Goal: Transaction & Acquisition: Purchase product/service

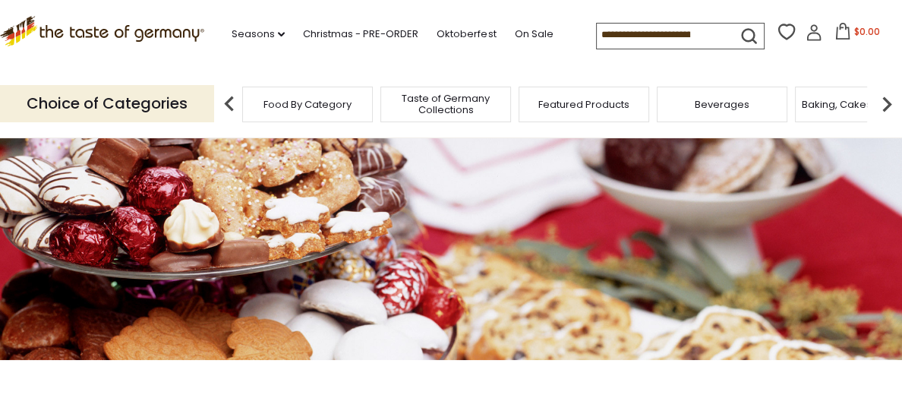
click at [888, 102] on img at bounding box center [887, 104] width 30 height 30
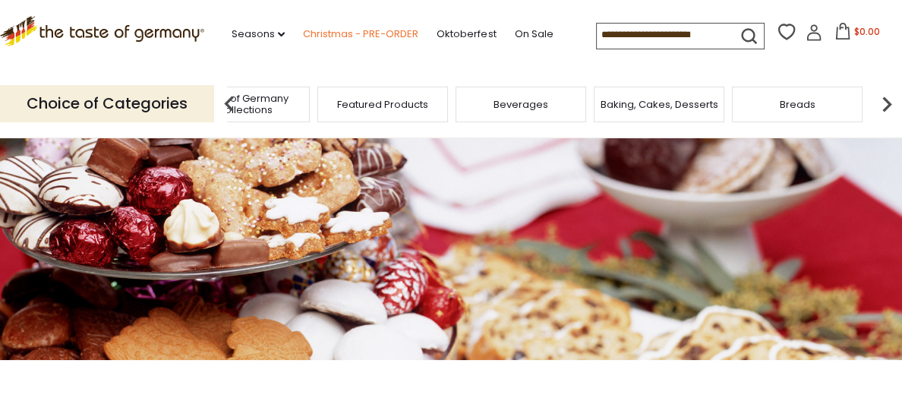
click at [380, 33] on link "Christmas - PRE-ORDER" at bounding box center [360, 34] width 115 height 17
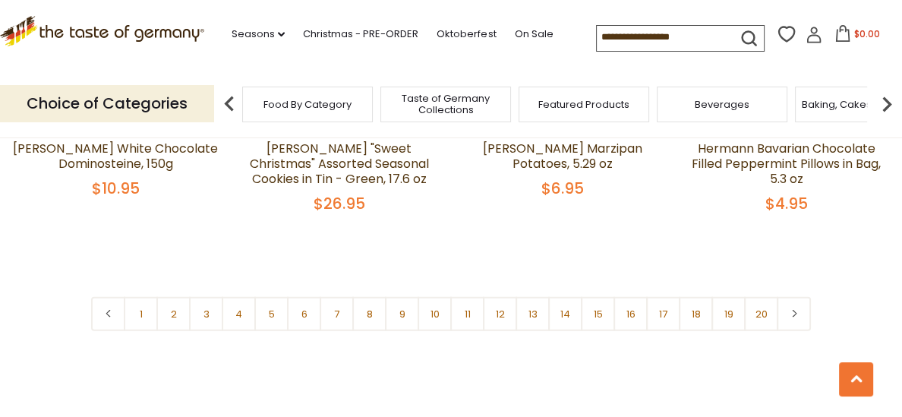
scroll to position [3650, 0]
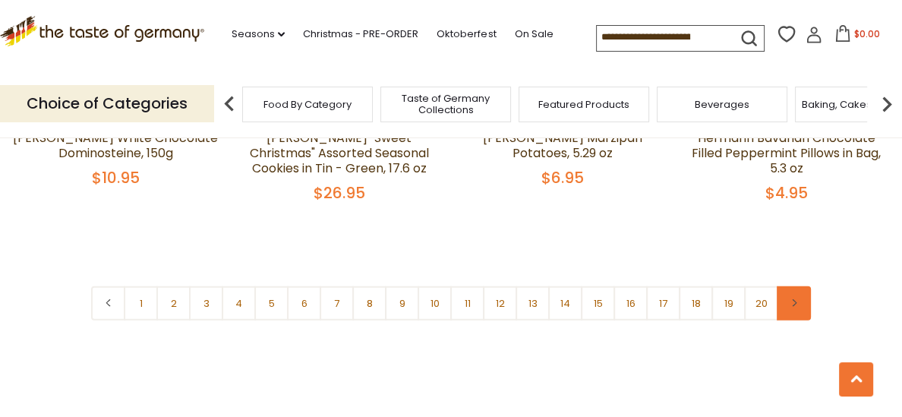
click at [797, 286] on link at bounding box center [794, 303] width 34 height 34
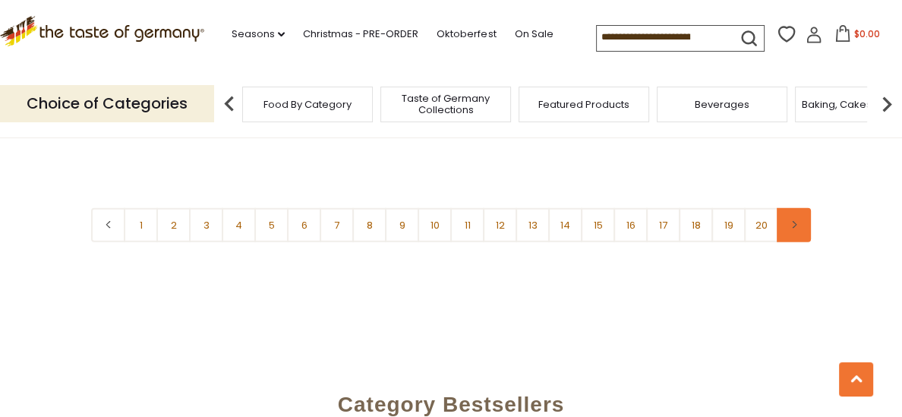
scroll to position [3744, 0]
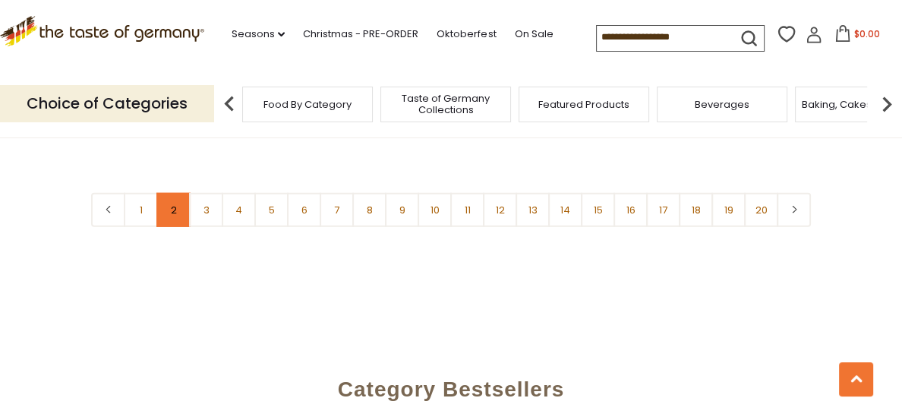
click at [167, 193] on link "2" at bounding box center [173, 210] width 34 height 34
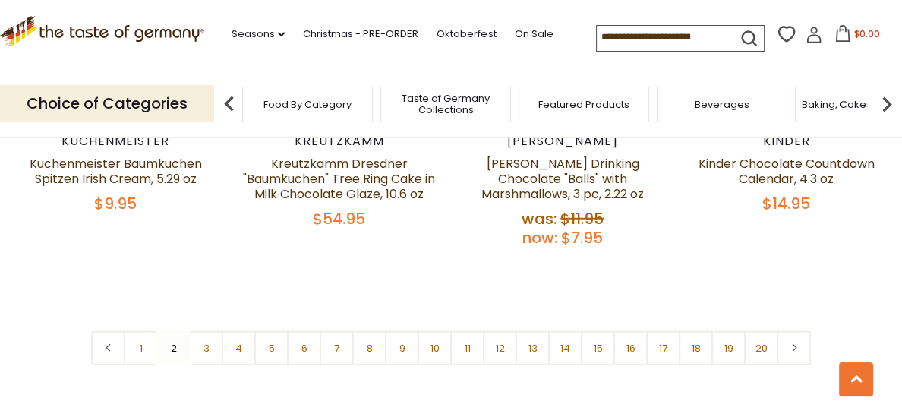
scroll to position [3612, 0]
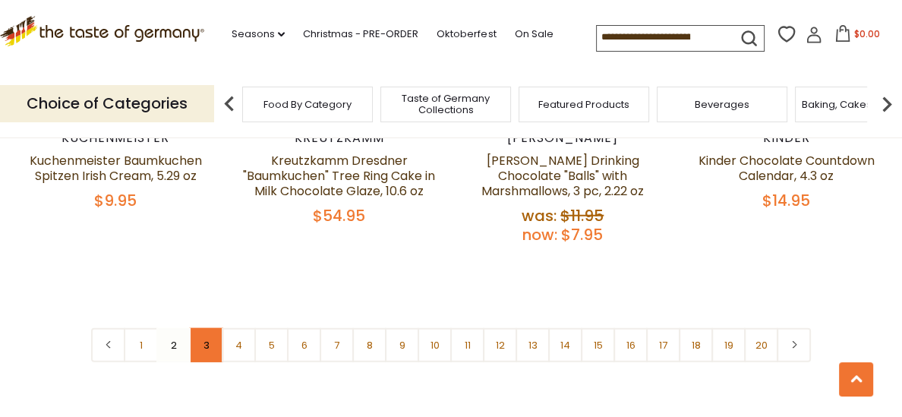
click at [214, 328] on link "3" at bounding box center [206, 345] width 34 height 34
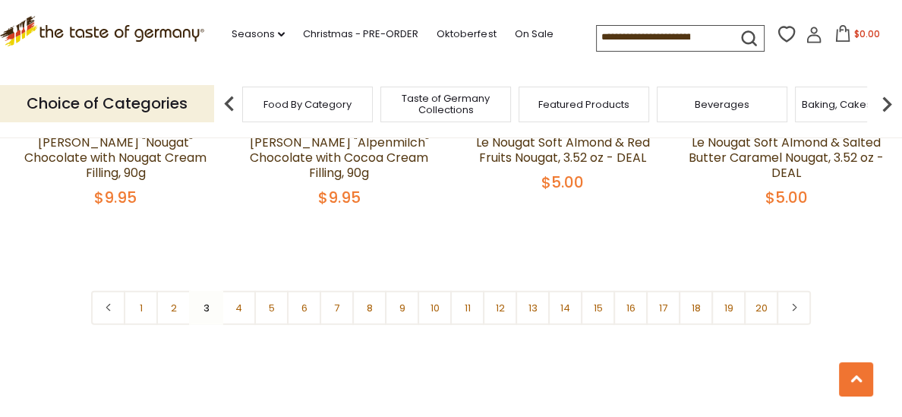
scroll to position [3661, 0]
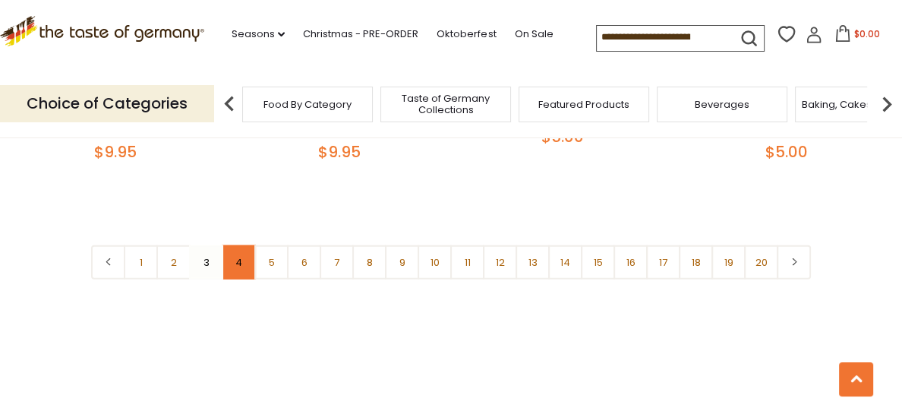
click at [238, 250] on link "4" at bounding box center [239, 262] width 34 height 34
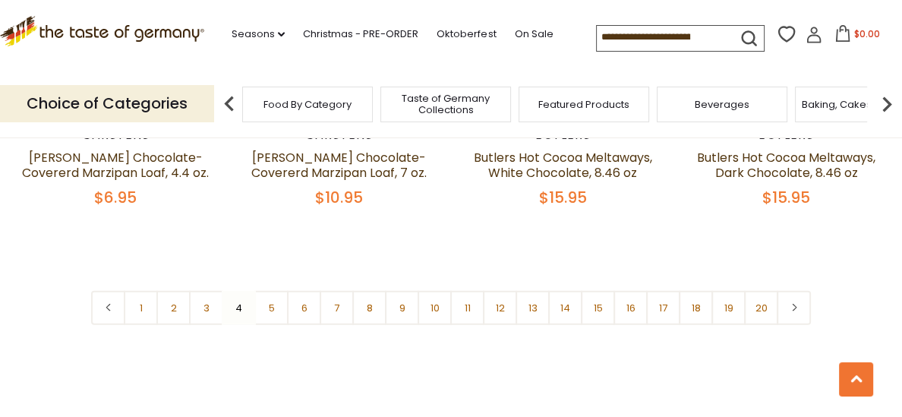
scroll to position [3654, 0]
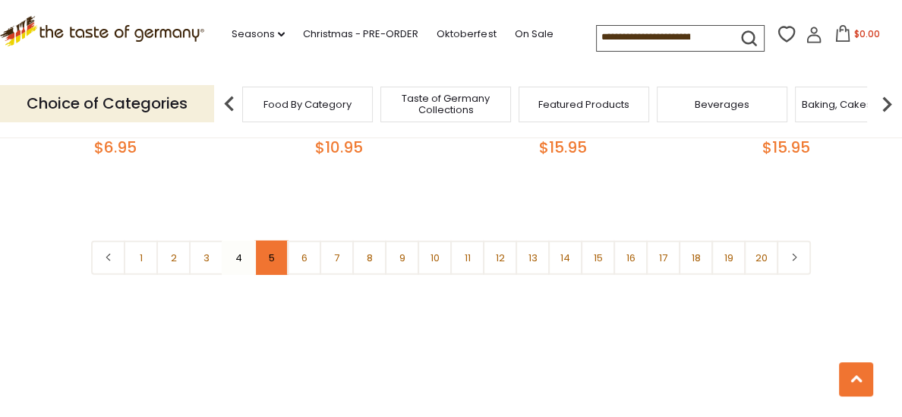
click at [267, 241] on link "5" at bounding box center [271, 258] width 34 height 34
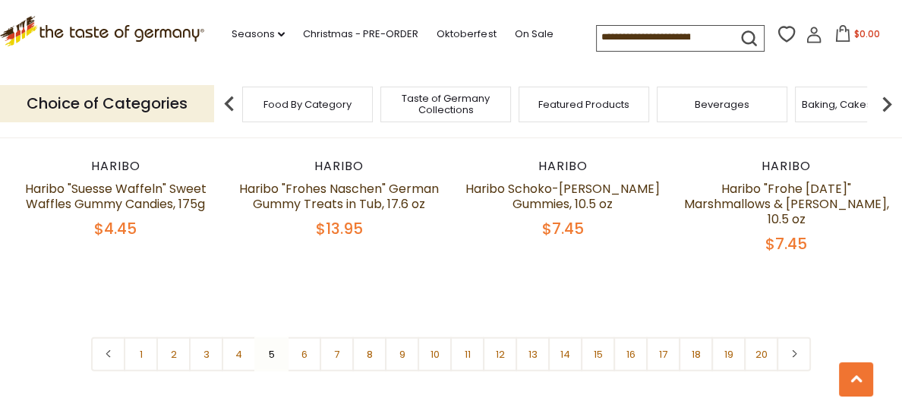
scroll to position [3601, 0]
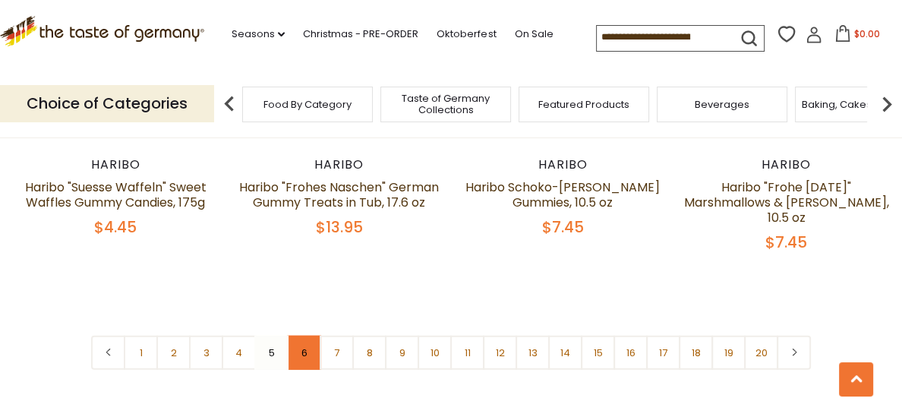
click at [315, 336] on link "6" at bounding box center [304, 353] width 34 height 34
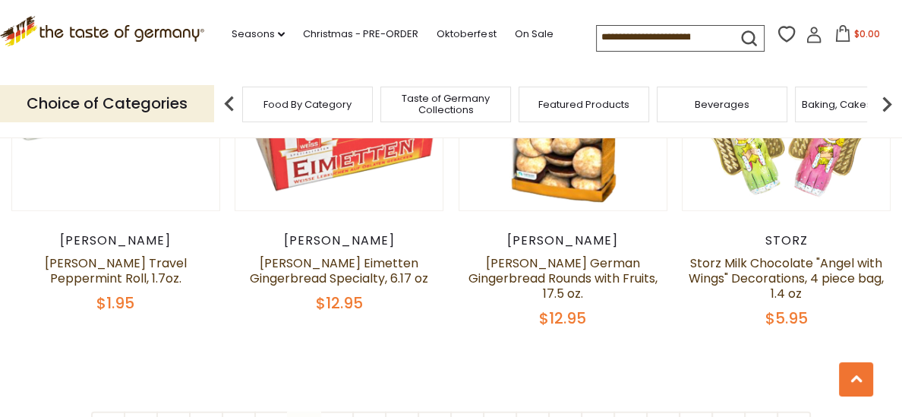
scroll to position [3484, 0]
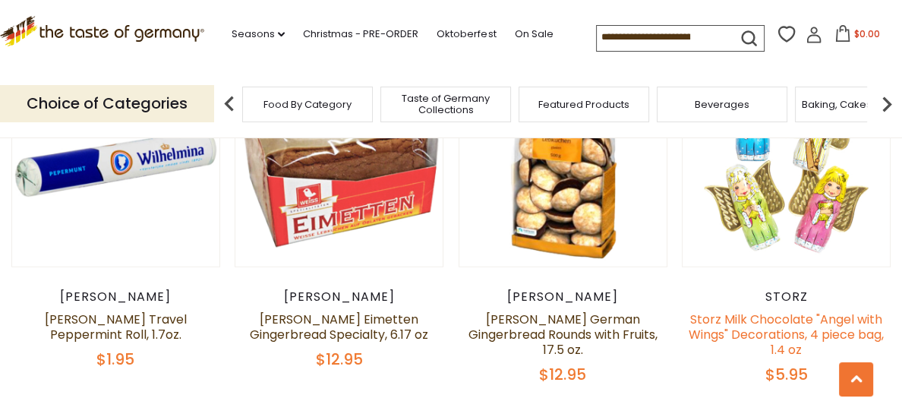
click at [811, 311] on link "Storz Milk Chocolate "Angel with Wings" Decorations, 4 piece bag, 1.4 oz" at bounding box center [786, 335] width 195 height 48
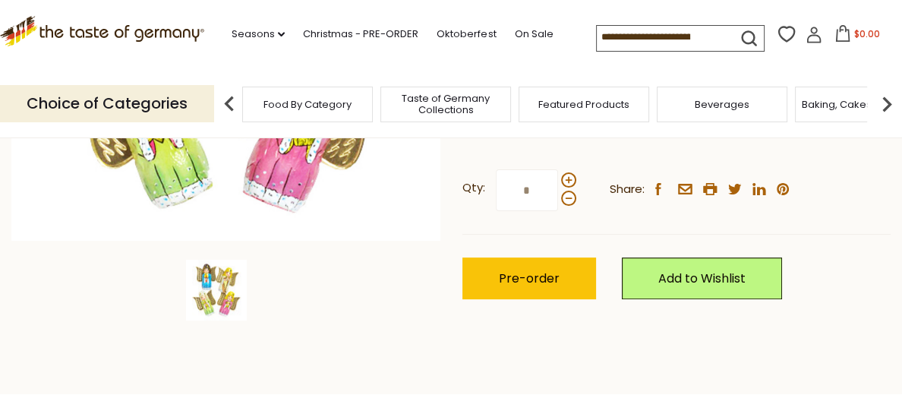
scroll to position [399, 0]
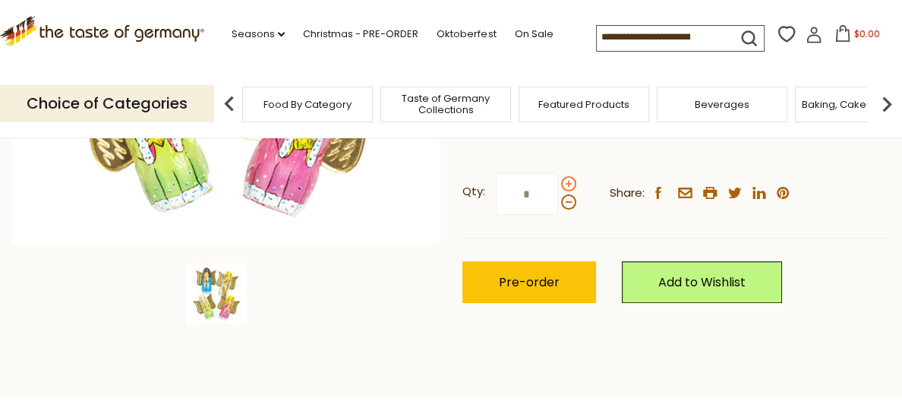
click at [568, 182] on span at bounding box center [568, 183] width 15 height 15
click at [558, 182] on input "*" at bounding box center [527, 194] width 62 height 42
type input "*"
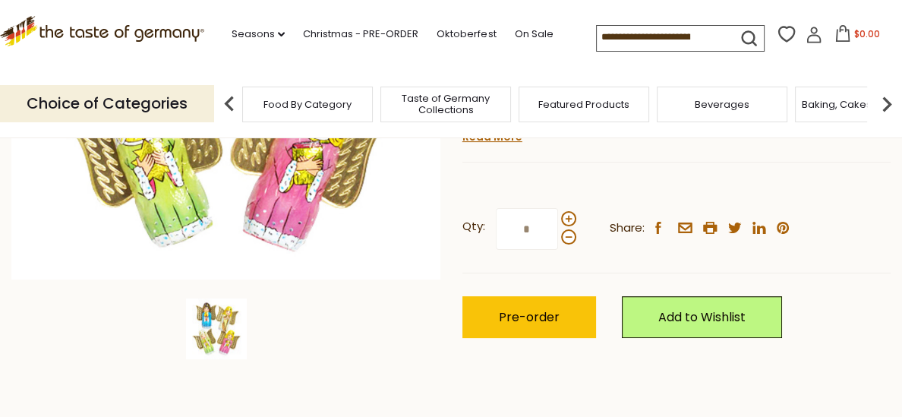
scroll to position [364, 0]
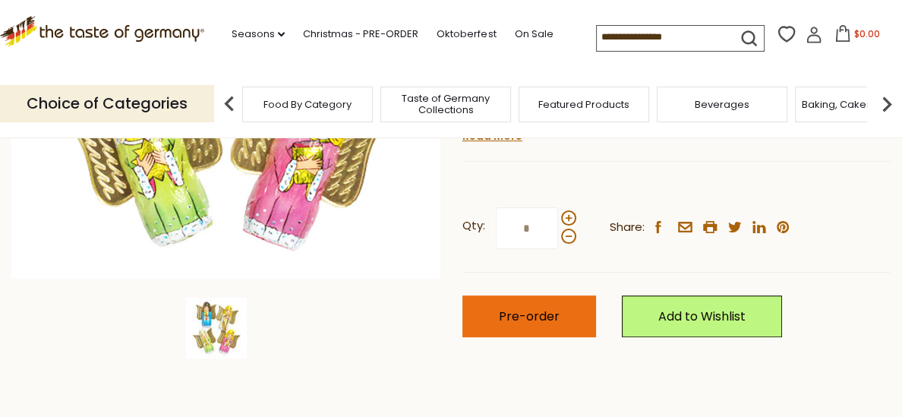
click at [560, 314] on button "Pre-order" at bounding box center [529, 316] width 134 height 42
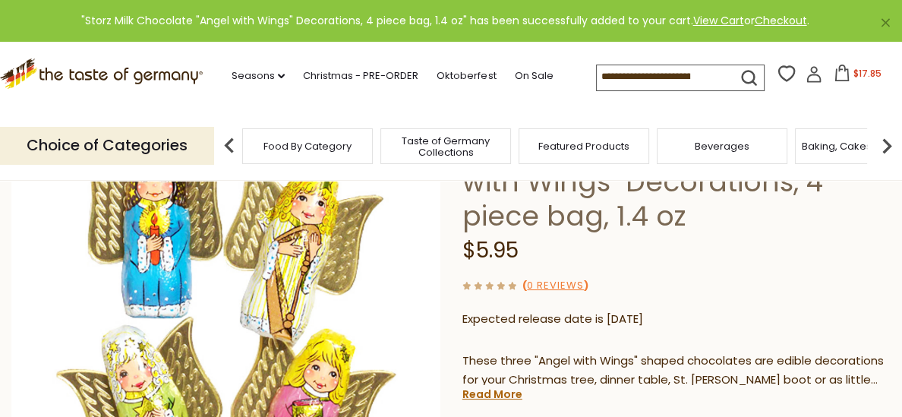
scroll to position [0, 0]
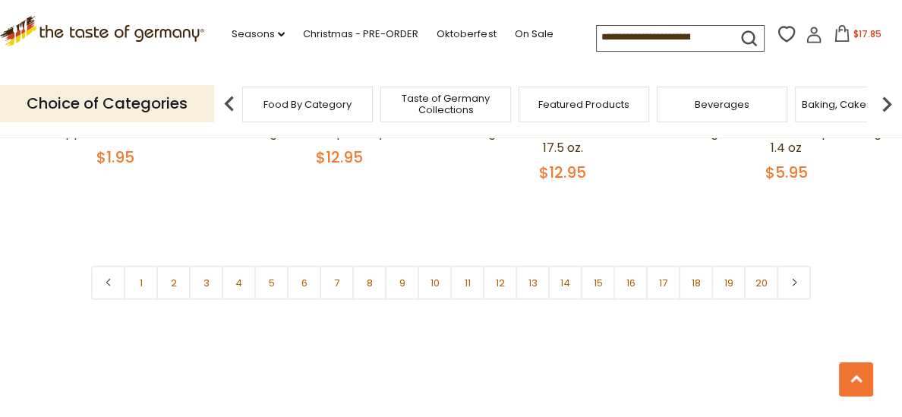
scroll to position [3691, 0]
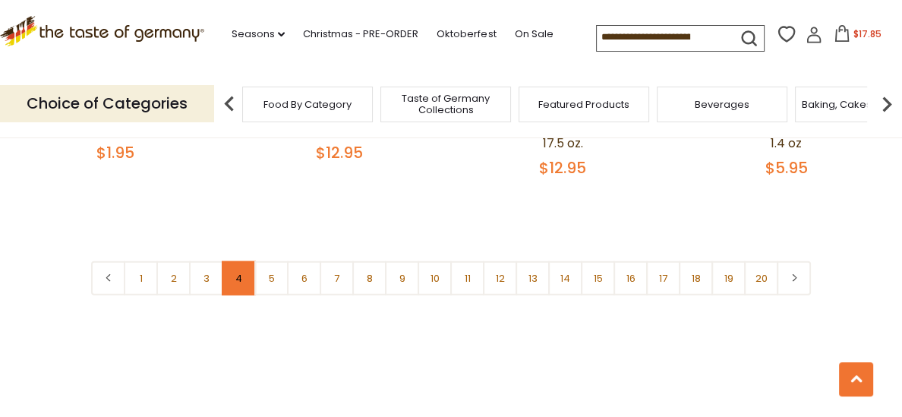
click at [238, 261] on link "4" at bounding box center [239, 278] width 34 height 34
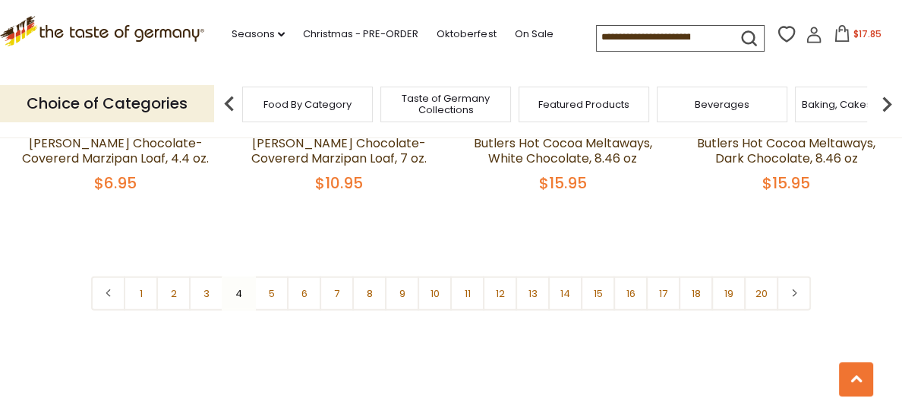
scroll to position [3667, 0]
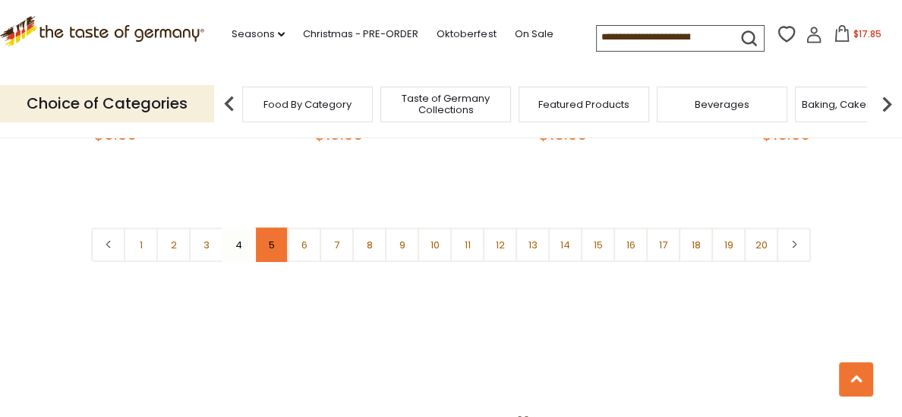
click at [280, 228] on link "5" at bounding box center [271, 245] width 34 height 34
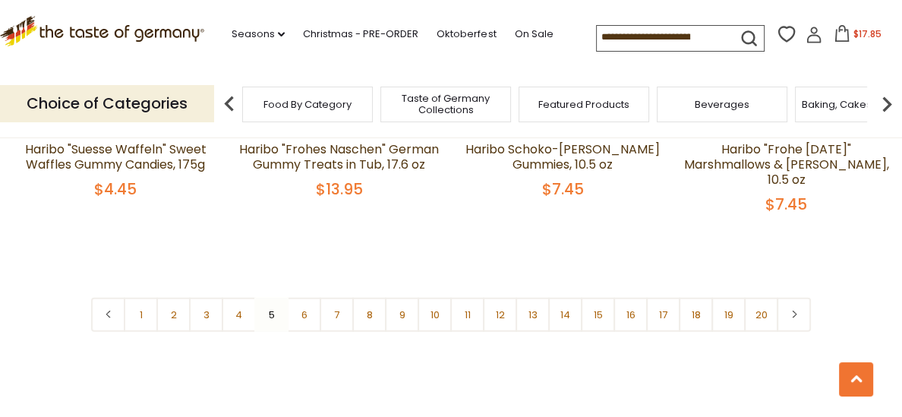
scroll to position [3641, 0]
click at [266, 296] on nav "1 2 3 4 5 6 7 8 9 10 11 12 13 14 15 16 17 18 19 20" at bounding box center [451, 313] width 720 height 34
click at [271, 296] on nav "1 2 3 4 5 6 7 8 9 10 11 12 13 14 15 16 17 18 19 20" at bounding box center [451, 313] width 720 height 34
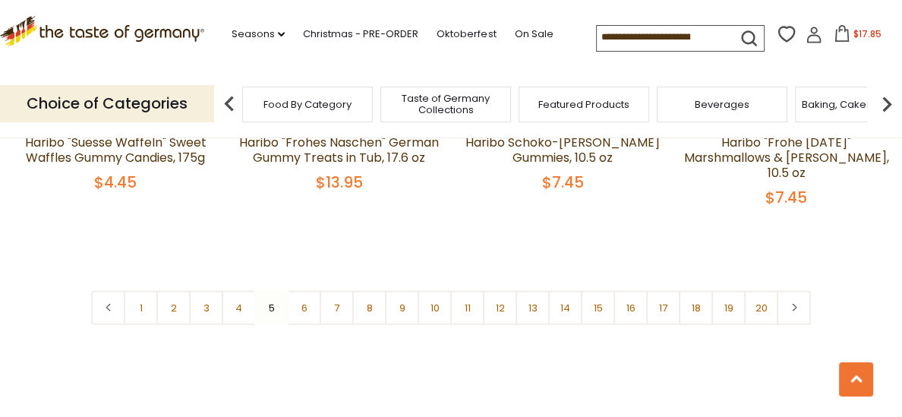
scroll to position [3644, 0]
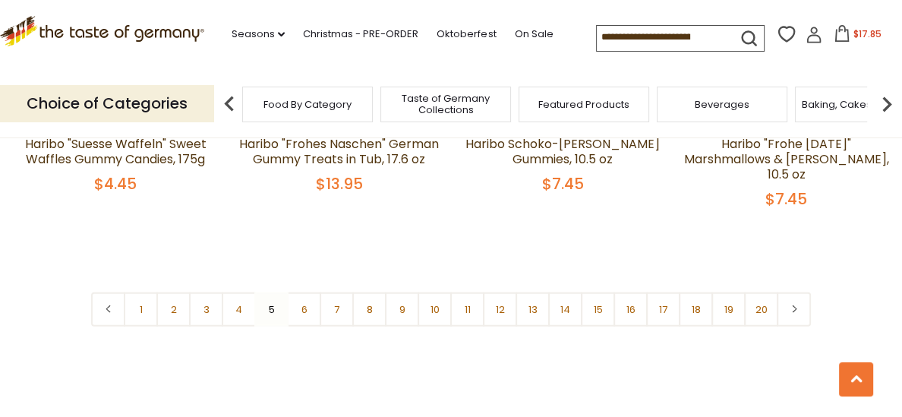
click at [271, 292] on nav "1 2 3 4 5 6 7 8 9 10 11 12 13 14 15 16 17 18 19 20" at bounding box center [451, 309] width 720 height 34
click at [302, 292] on link "6" at bounding box center [304, 309] width 34 height 34
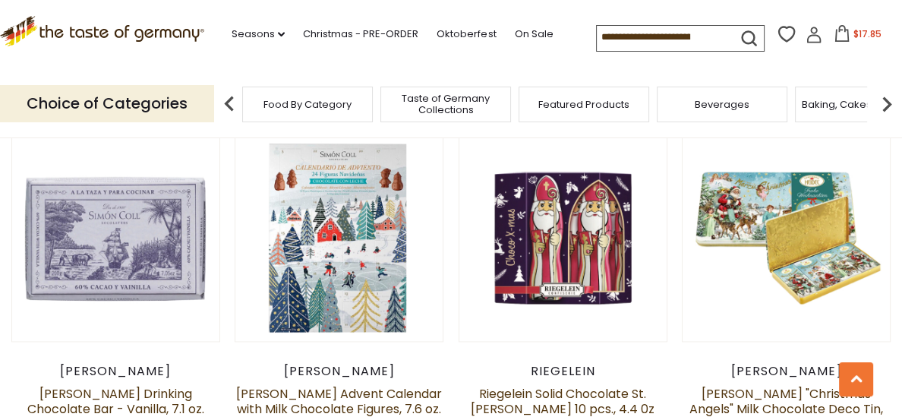
scroll to position [1921, 0]
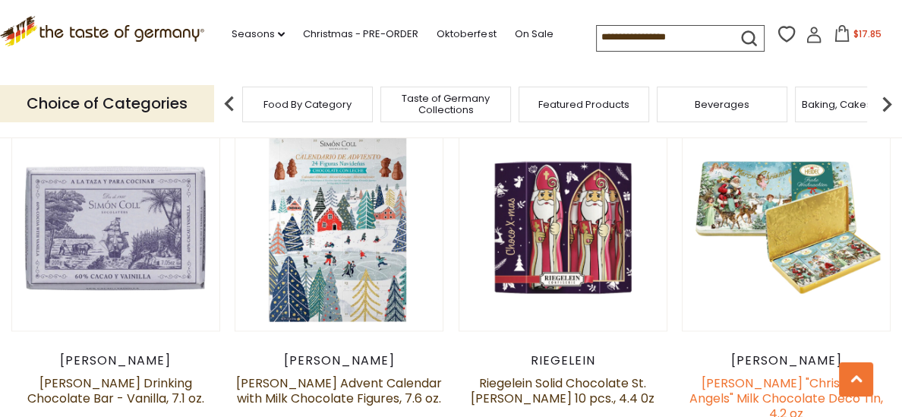
click at [739, 374] on link "[PERSON_NAME] "Christmas Angels" Milk Chocolate Deco Tin, 4.2 oz" at bounding box center [786, 398] width 194 height 48
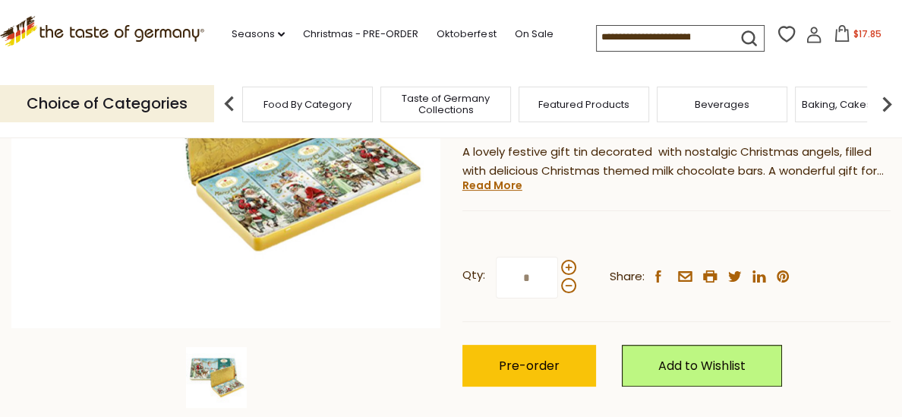
scroll to position [318, 0]
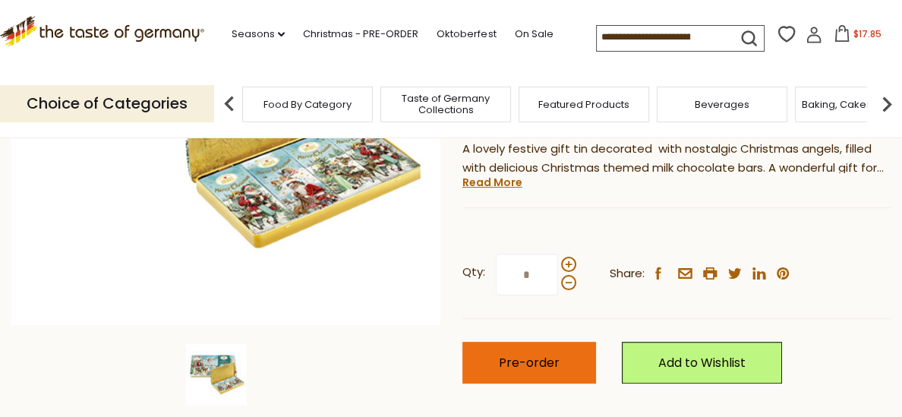
click at [519, 354] on span "Pre-order" at bounding box center [529, 362] width 61 height 17
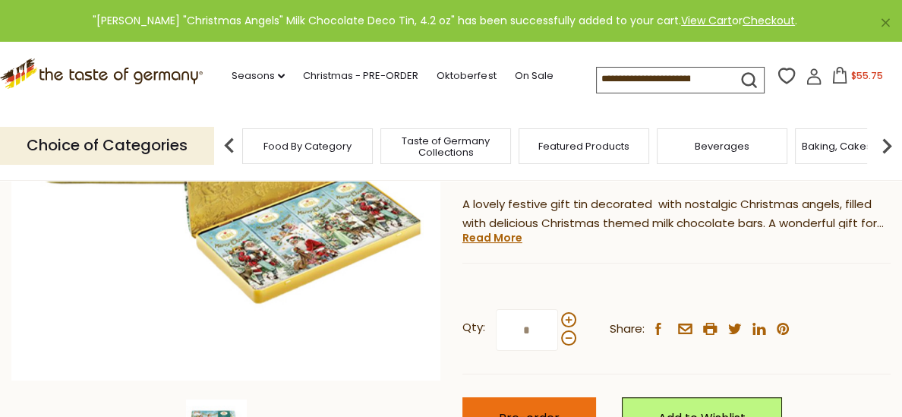
scroll to position [263, 0]
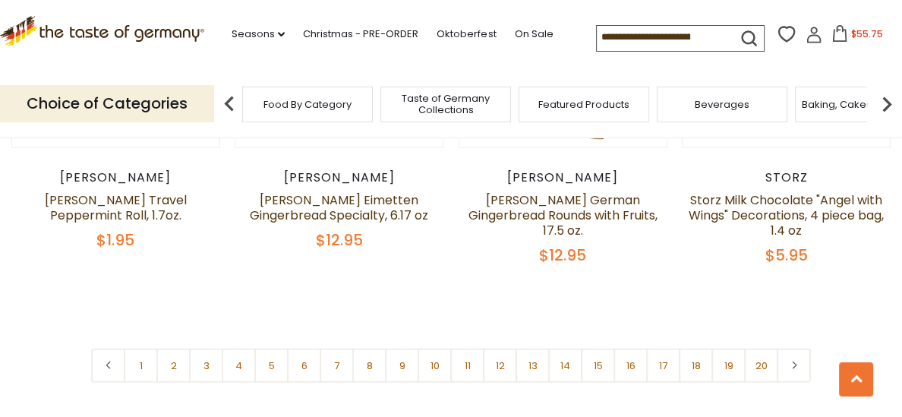
scroll to position [3603, 0]
click at [304, 348] on link "6" at bounding box center [304, 365] width 34 height 34
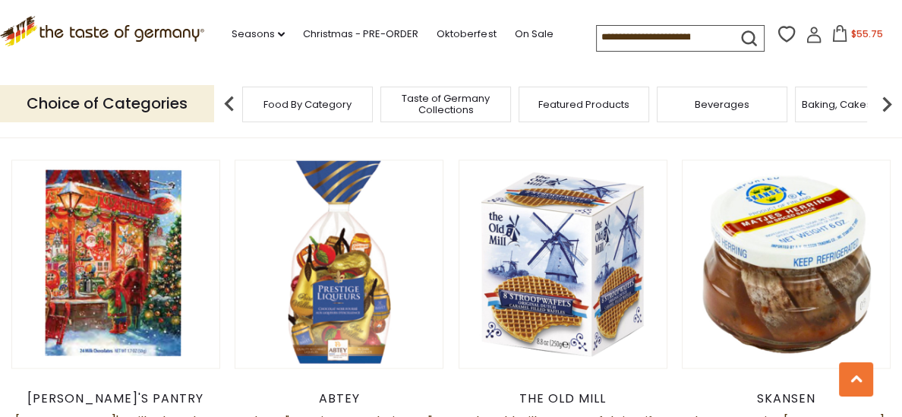
scroll to position [2253, 0]
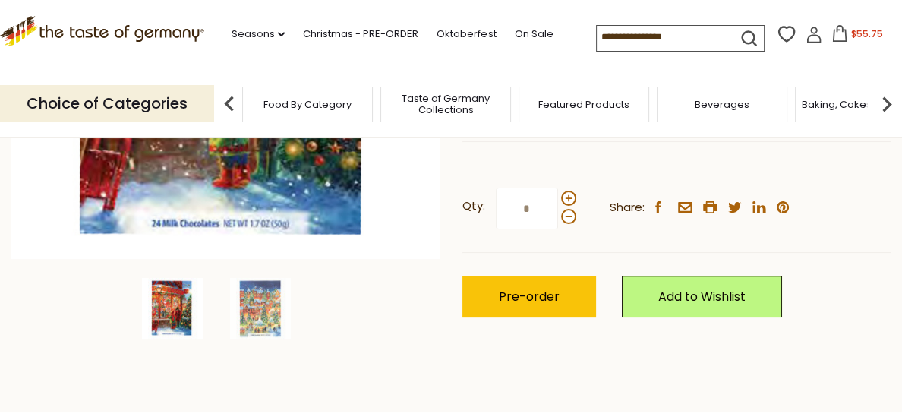
scroll to position [388, 0]
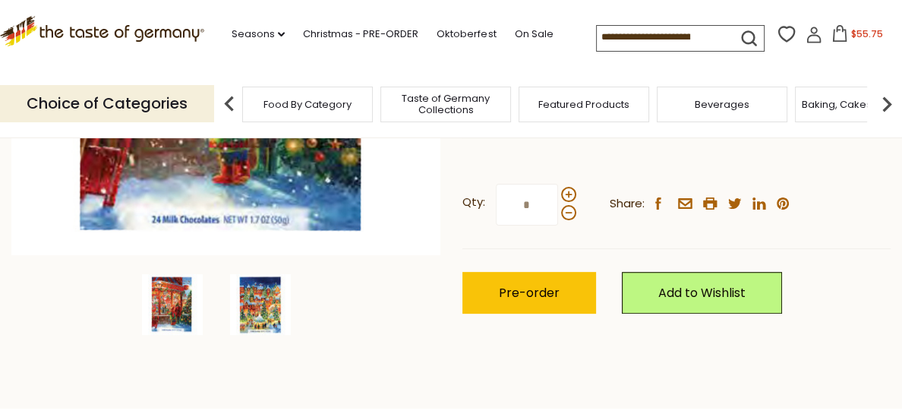
click at [263, 305] on img at bounding box center [260, 304] width 61 height 61
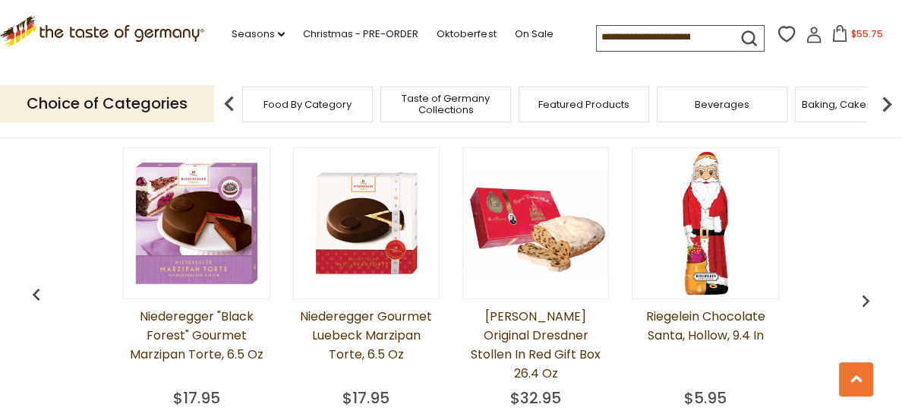
scroll to position [1204, 0]
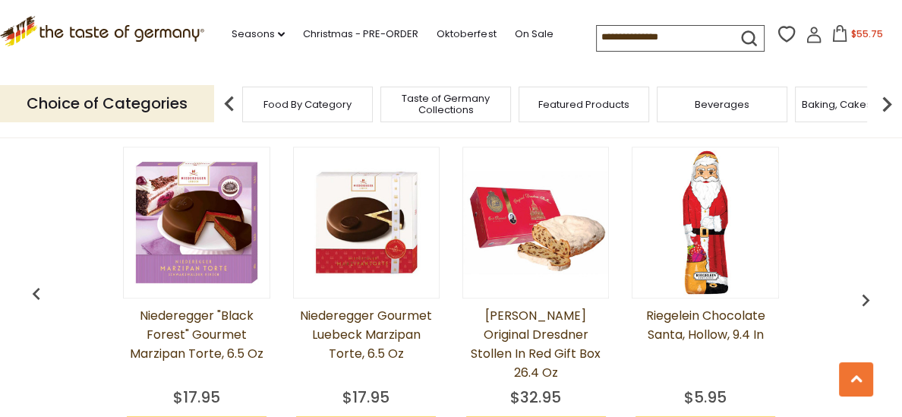
click at [864, 290] on img "button" at bounding box center [865, 300] width 24 height 24
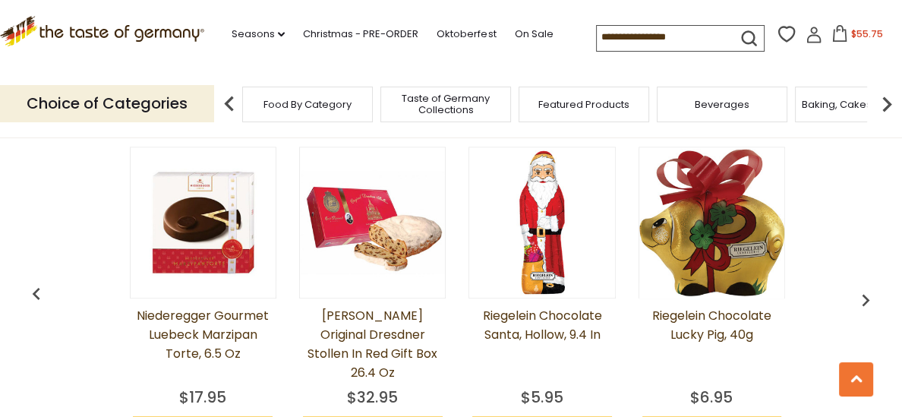
scroll to position [0, 169]
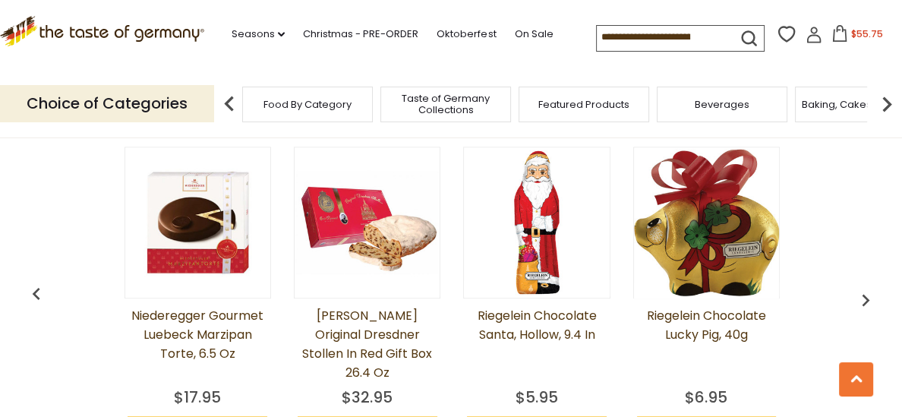
click at [864, 290] on img "button" at bounding box center [865, 300] width 24 height 24
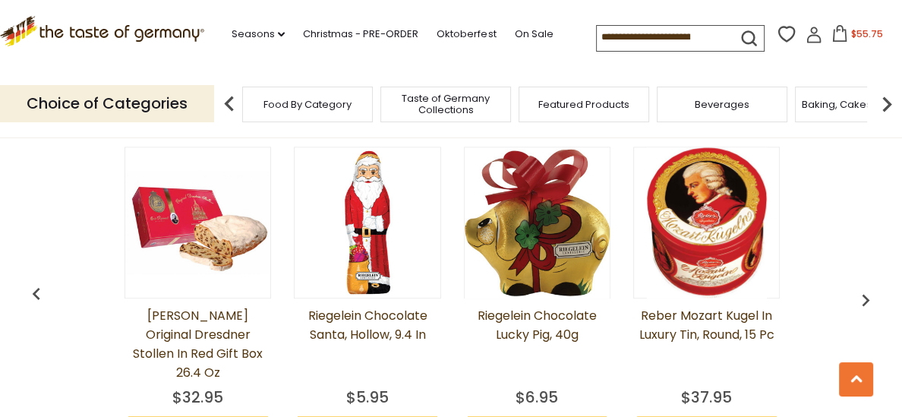
click at [864, 290] on img "button" at bounding box center [865, 300] width 24 height 24
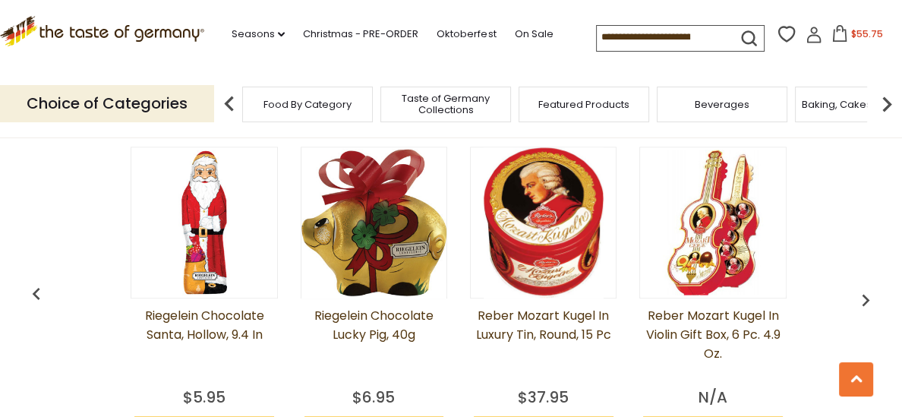
scroll to position [0, 506]
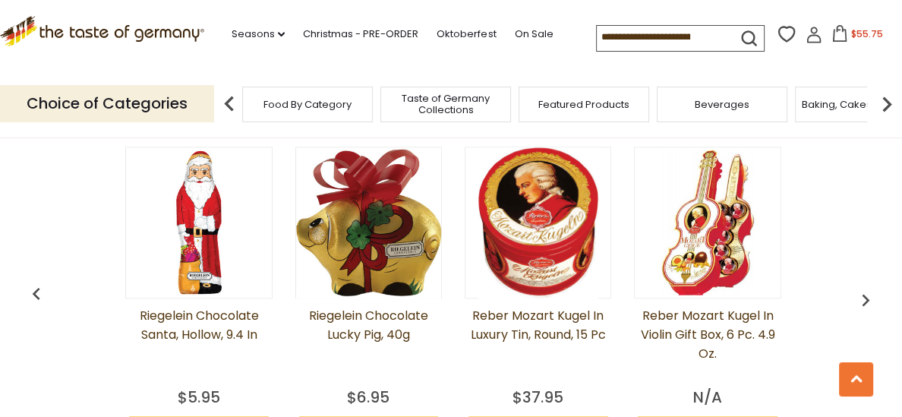
click at [864, 290] on img "button" at bounding box center [865, 300] width 24 height 24
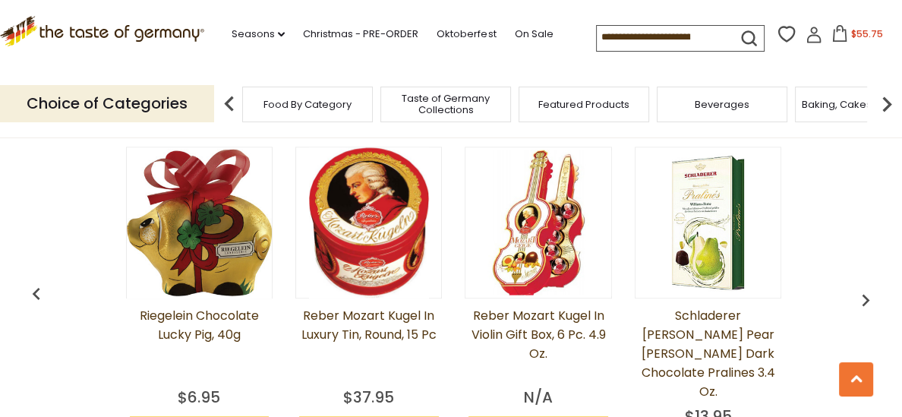
click at [864, 290] on img "button" at bounding box center [865, 300] width 24 height 24
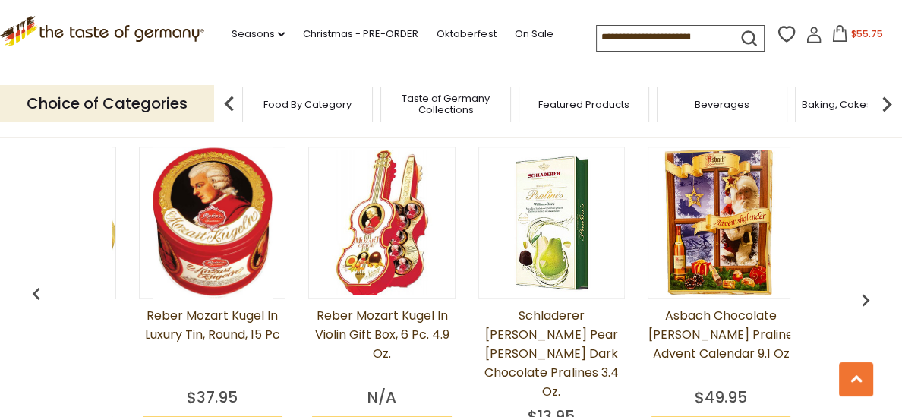
scroll to position [0, 845]
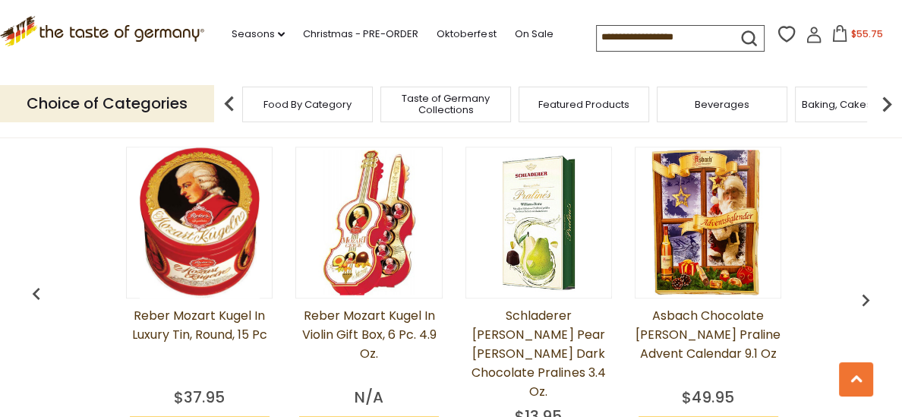
click at [864, 290] on img "button" at bounding box center [865, 300] width 24 height 24
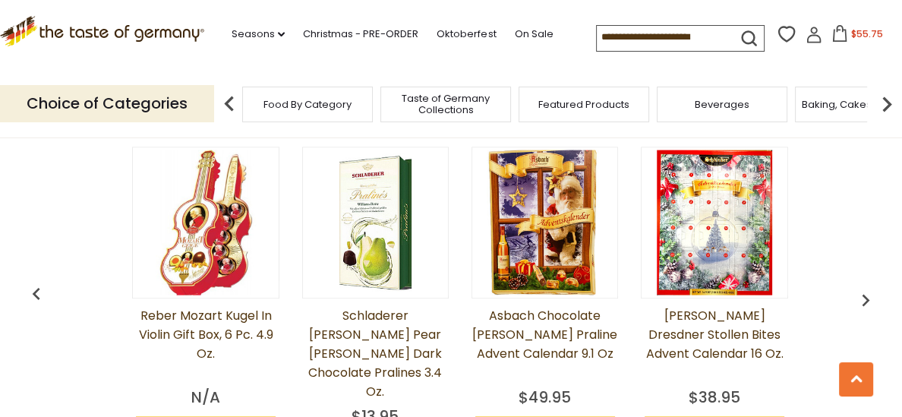
scroll to position [0, 1014]
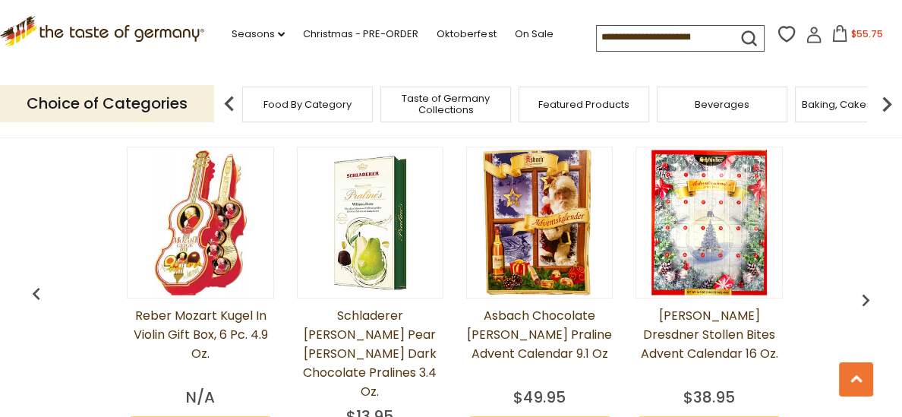
click at [864, 290] on img "button" at bounding box center [865, 300] width 24 height 24
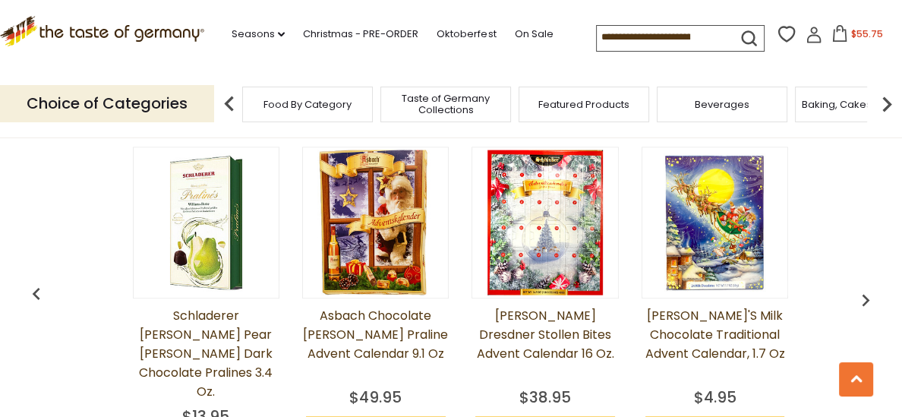
scroll to position [0, 1183]
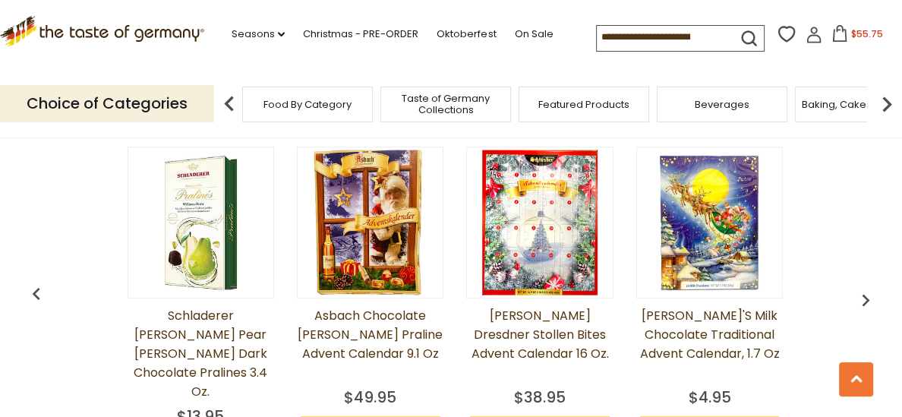
click at [864, 290] on img "button" at bounding box center [865, 300] width 24 height 24
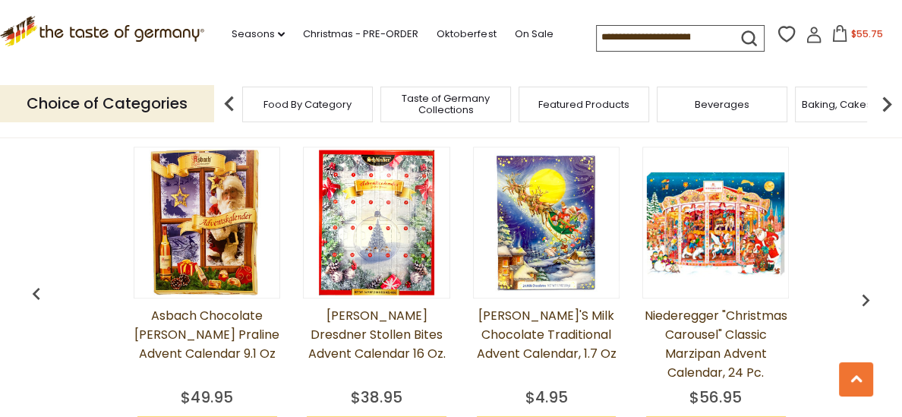
scroll to position [0, 1351]
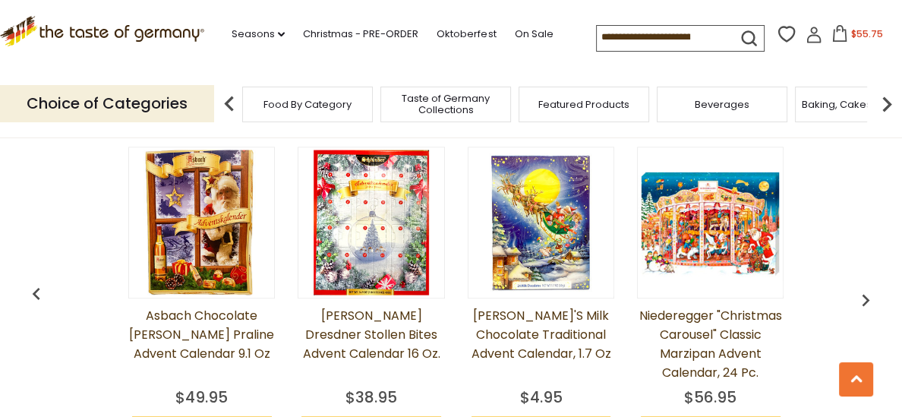
click at [864, 290] on img "button" at bounding box center [865, 300] width 24 height 24
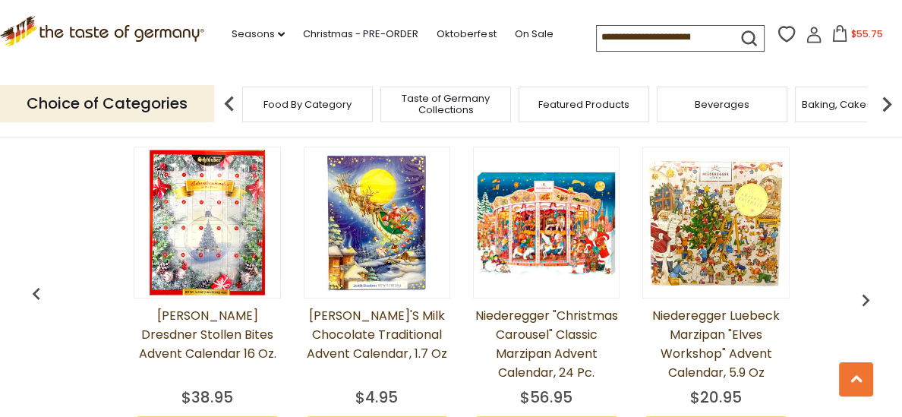
scroll to position [0, 1521]
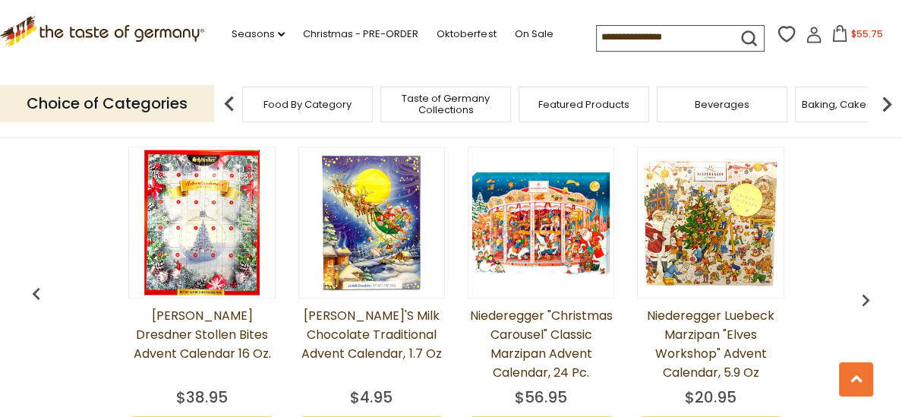
click at [864, 290] on img "button" at bounding box center [865, 300] width 24 height 24
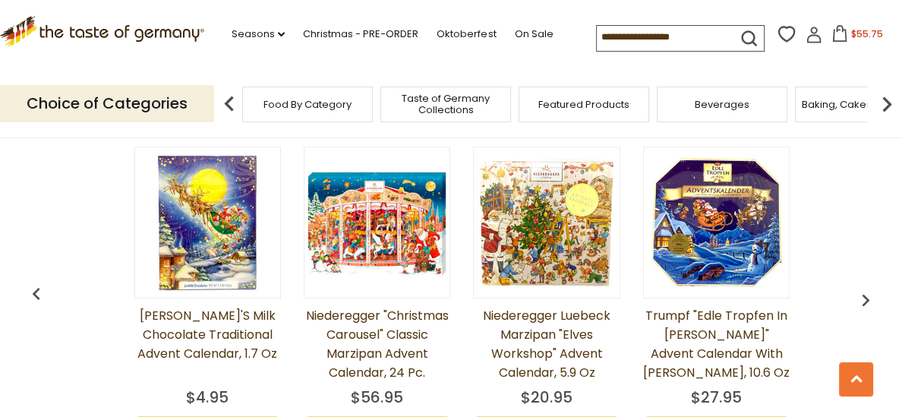
scroll to position [0, 1690]
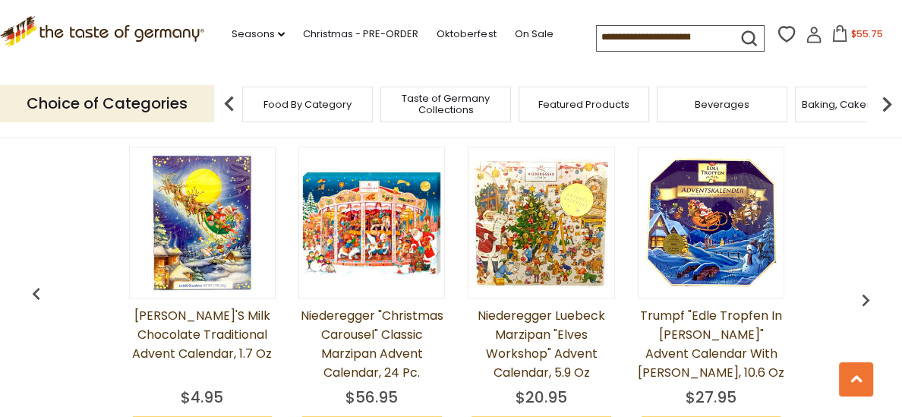
click at [864, 290] on img "button" at bounding box center [865, 300] width 24 height 24
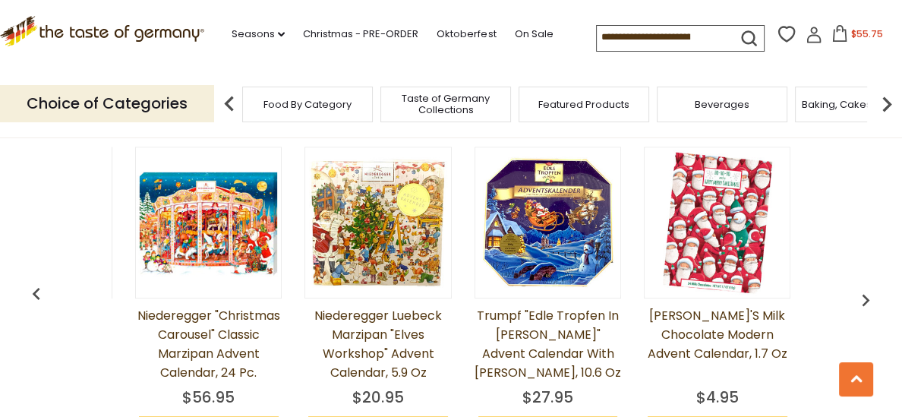
scroll to position [0, 1859]
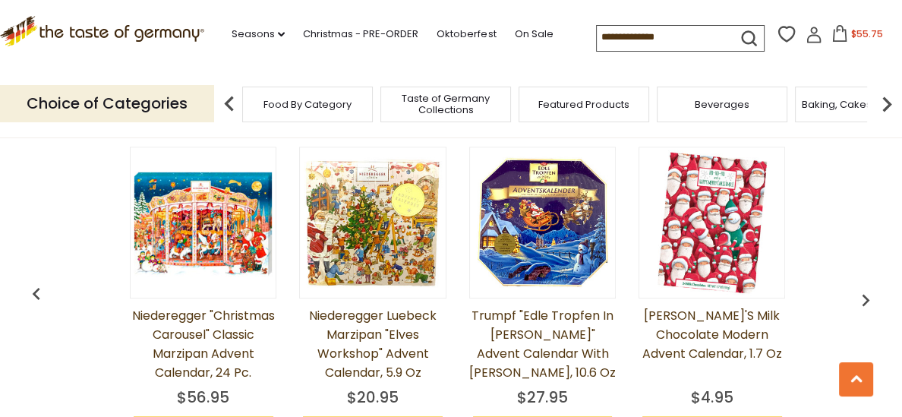
click at [864, 290] on img "button" at bounding box center [865, 300] width 24 height 24
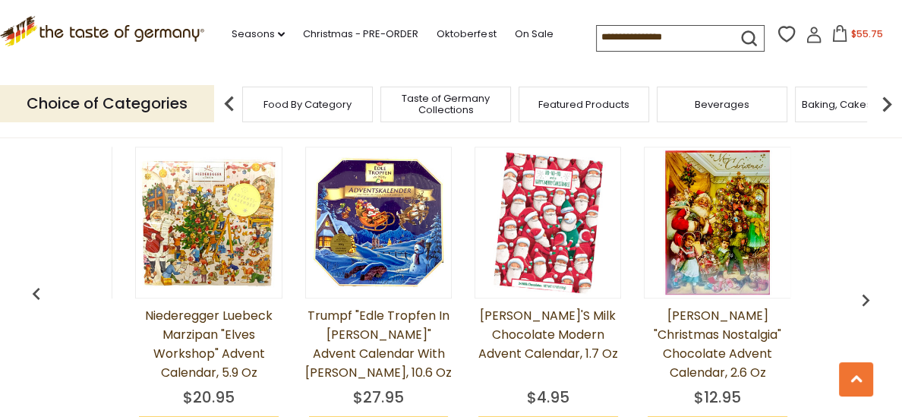
scroll to position [0, 2028]
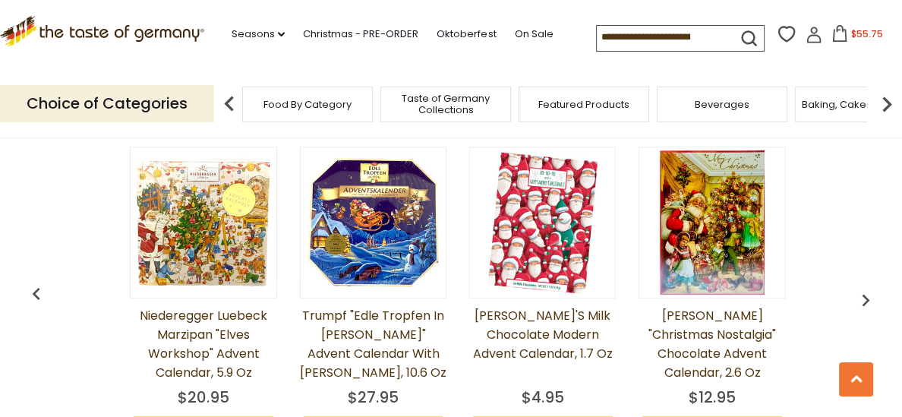
click at [864, 290] on img "button" at bounding box center [865, 300] width 24 height 24
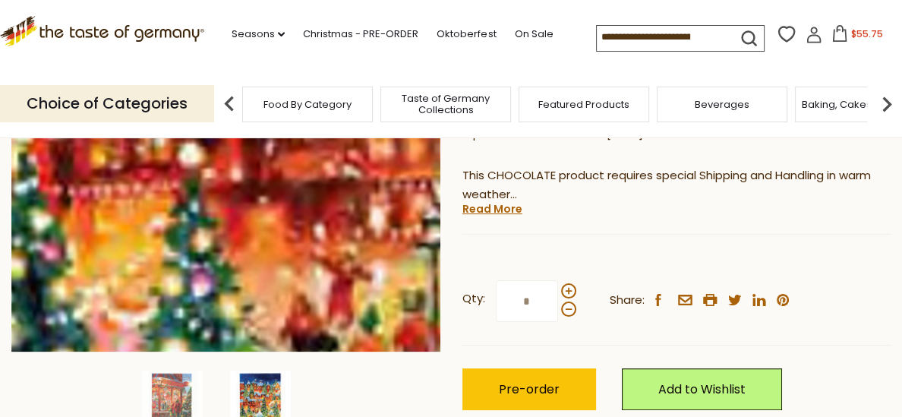
scroll to position [292, 0]
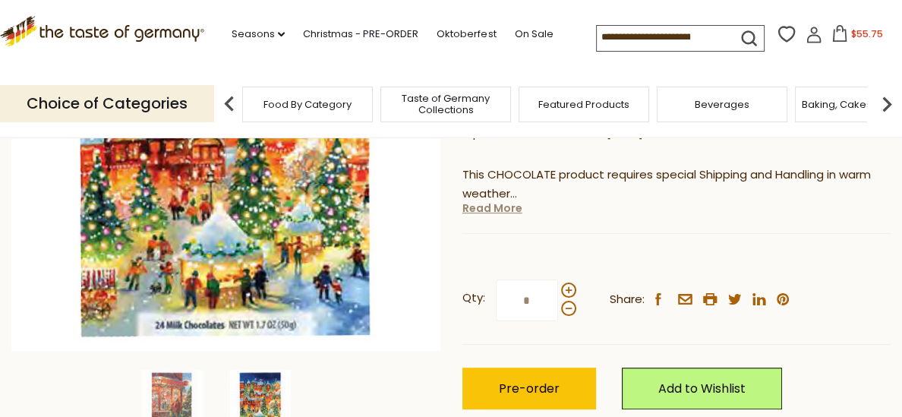
click at [506, 200] on link "Read More" at bounding box center [492, 207] width 60 height 15
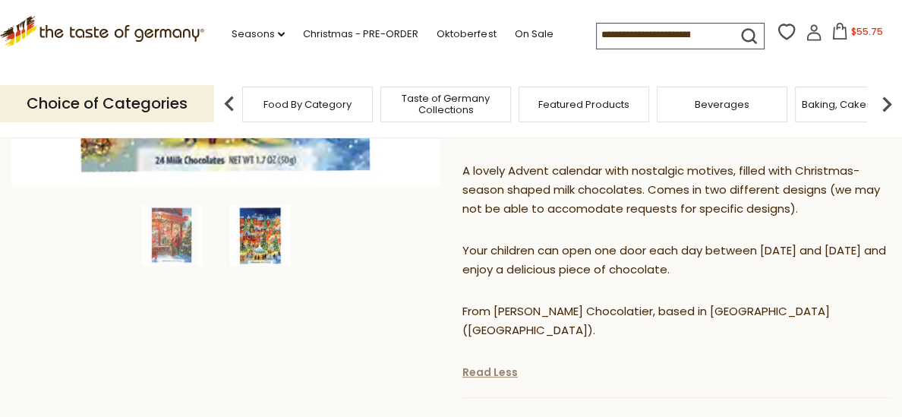
scroll to position [0, 0]
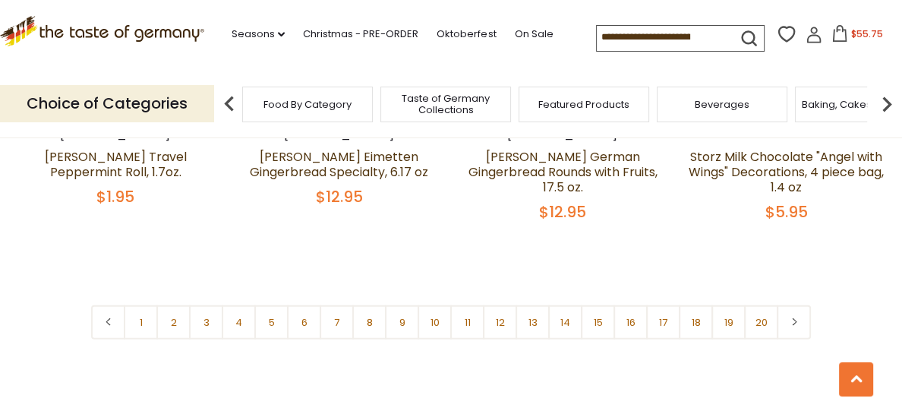
scroll to position [3648, 0]
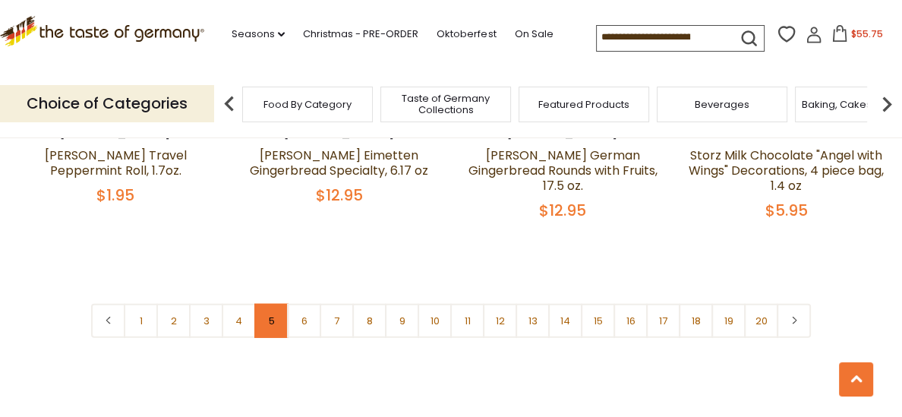
click at [272, 304] on link "5" at bounding box center [271, 321] width 34 height 34
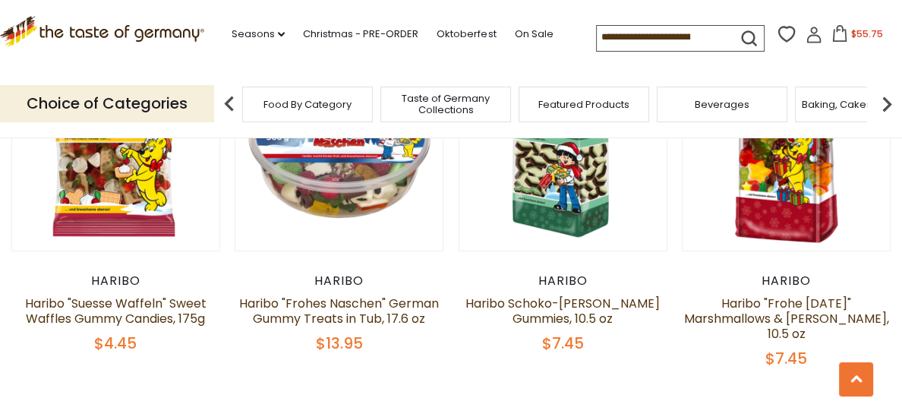
scroll to position [3502, 0]
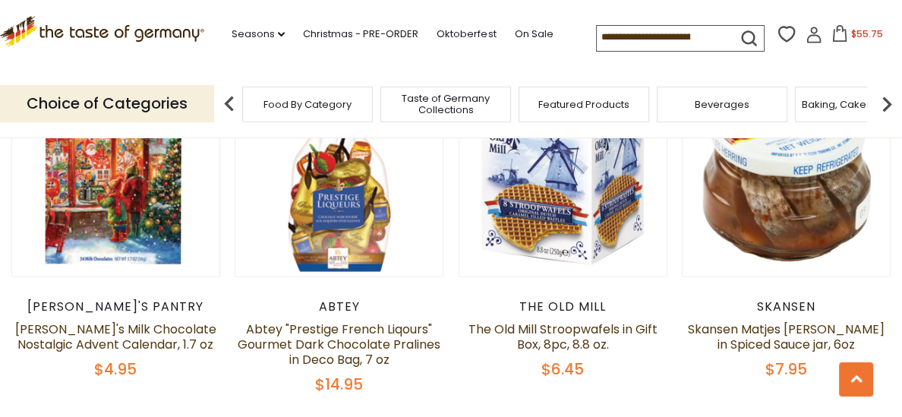
scroll to position [2330, 0]
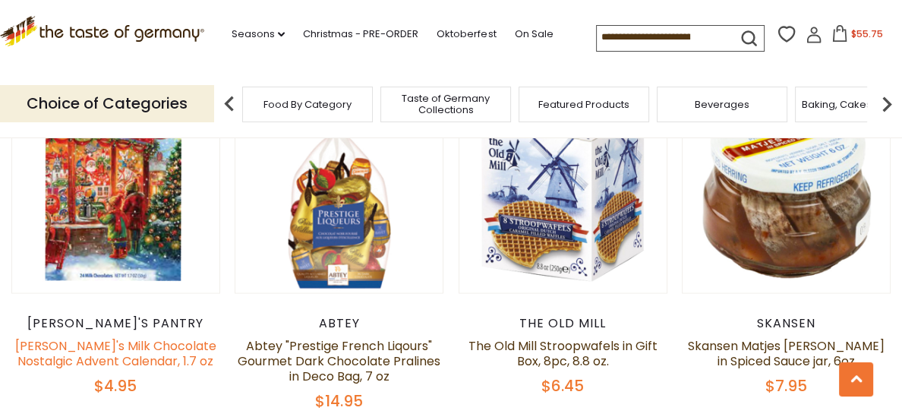
click at [143, 336] on link "[PERSON_NAME]'s Milk Chocolate Nostalgic Advent Calendar, 1.7 oz" at bounding box center [115, 352] width 201 height 33
